Goal: Task Accomplishment & Management: Complete application form

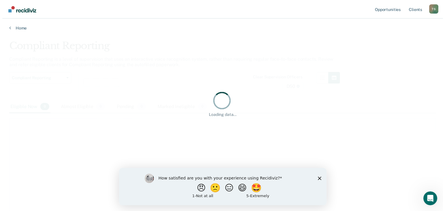
click at [317, 178] on div "How satisfied are you with your experience using Recidiviz? 😠 🙁 😑 😄 🤩 1 - Not a…" at bounding box center [222, 186] width 207 height 37
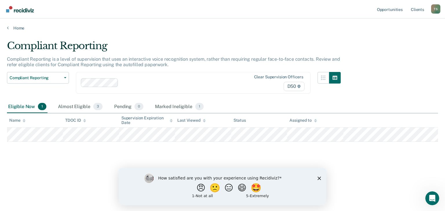
drag, startPoint x: 318, startPoint y: 179, endPoint x: 444, endPoint y: 345, distance: 208.3
click at [318, 179] on polygon "Close survey" at bounding box center [318, 178] width 3 height 3
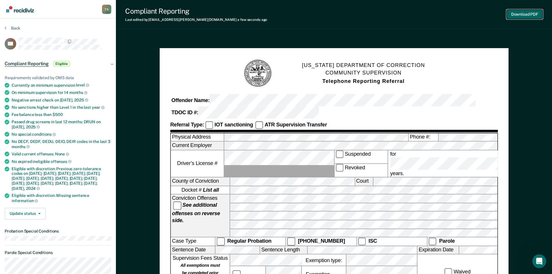
click at [445, 11] on button "Download PDF" at bounding box center [524, 15] width 36 height 10
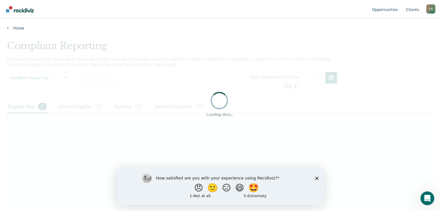
click at [316, 179] on polygon "Close survey" at bounding box center [316, 178] width 3 height 3
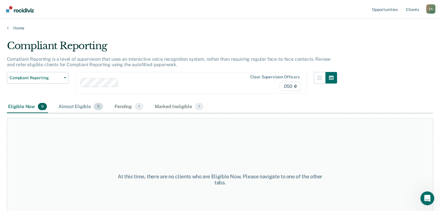
click at [83, 106] on div "Almost Eligible 3" at bounding box center [80, 107] width 47 height 13
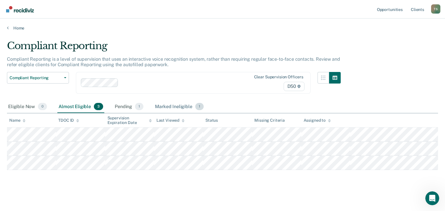
click at [179, 108] on div "Marked Ineligible 1" at bounding box center [179, 107] width 51 height 13
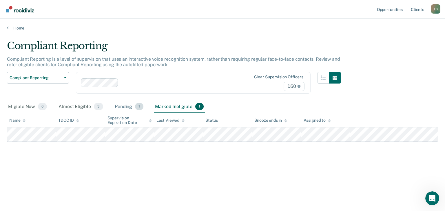
click at [128, 107] on div "Pending 1" at bounding box center [129, 107] width 31 height 13
click at [82, 107] on div "Almost Eligible 3" at bounding box center [80, 107] width 47 height 13
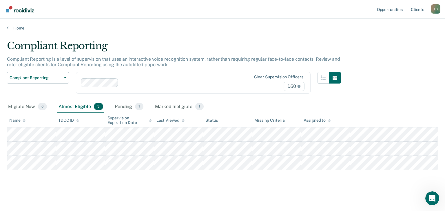
click at [82, 107] on div "Almost Eligible 3" at bounding box center [80, 107] width 47 height 13
click at [120, 107] on div "Pending 1" at bounding box center [129, 107] width 31 height 13
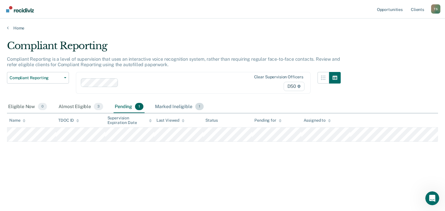
click at [170, 107] on div "Marked Ineligible 1" at bounding box center [179, 107] width 51 height 13
click at [13, 107] on div "Eligible Now 0" at bounding box center [27, 107] width 41 height 13
